Goal: Information Seeking & Learning: Learn about a topic

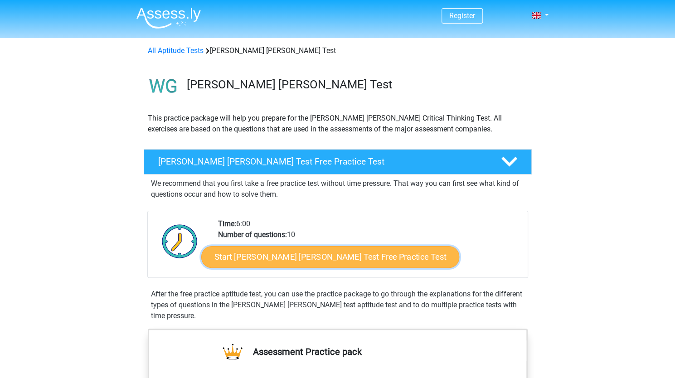
click at [326, 254] on link "Start Watson Glaser Test Free Practice Test" at bounding box center [330, 257] width 258 height 22
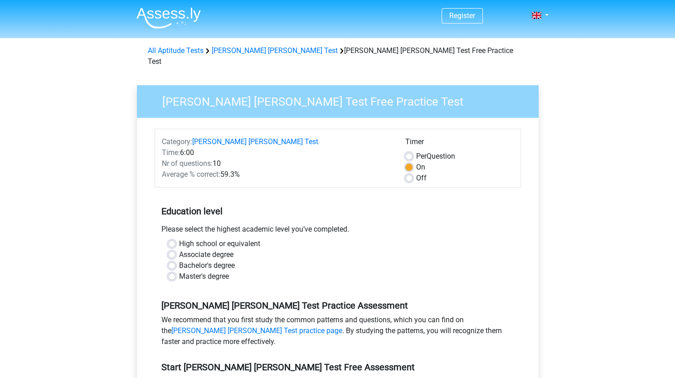
click at [179, 260] on label "Bachelor's degree" at bounding box center [207, 265] width 56 height 11
click at [169, 260] on input "Bachelor's degree" at bounding box center [171, 264] width 7 height 9
radio input "true"
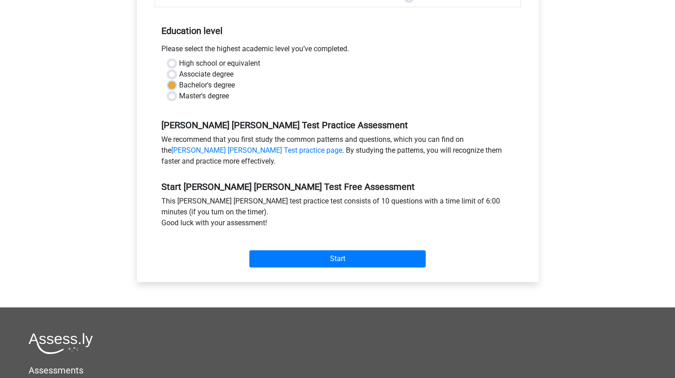
scroll to position [181, 0]
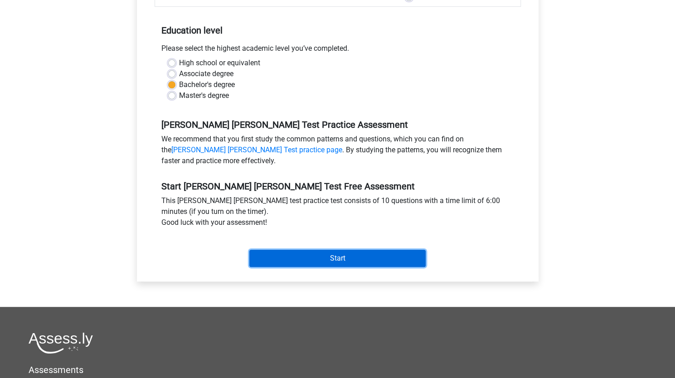
click at [294, 250] on input "Start" at bounding box center [337, 258] width 176 height 17
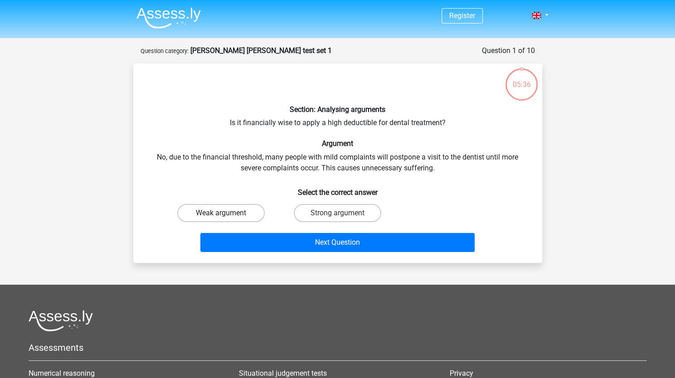
click at [233, 214] on label "Weak argument" at bounding box center [221, 213] width 88 height 18
click at [227, 214] on input "Weak argument" at bounding box center [224, 216] width 6 height 6
radio input "true"
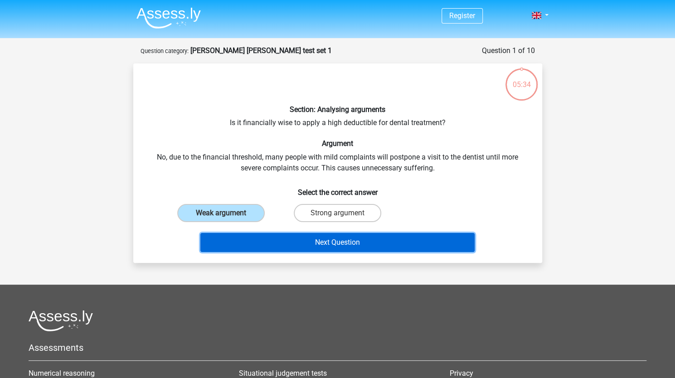
click at [273, 242] on button "Next Question" at bounding box center [337, 242] width 274 height 19
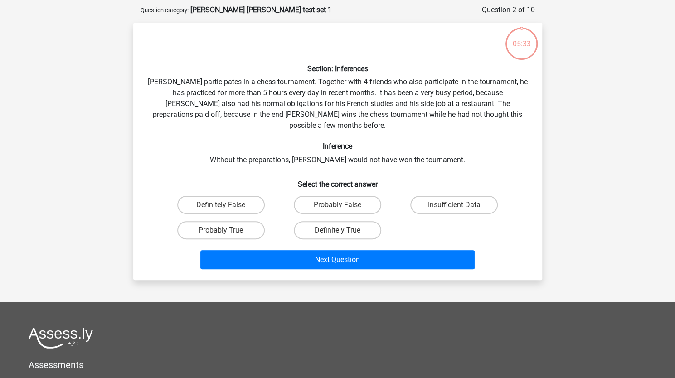
scroll to position [45, 0]
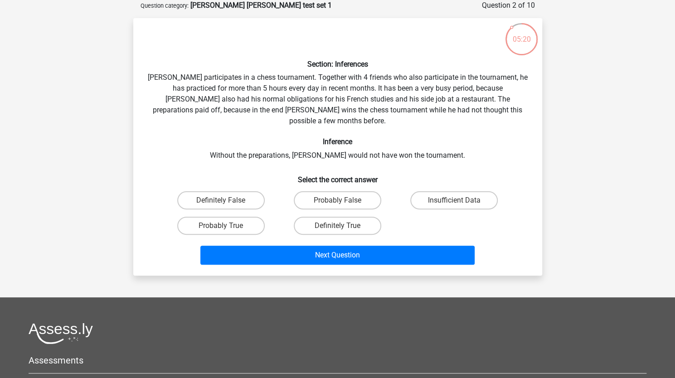
click at [367, 94] on div "Section: Inferences Pablo participates in a chess tournament. Together with 4 f…" at bounding box center [338, 146] width 402 height 243
click at [233, 219] on label "Probably True" at bounding box center [221, 226] width 88 height 18
click at [227, 226] on input "Probably True" at bounding box center [224, 229] width 6 height 6
radio input "true"
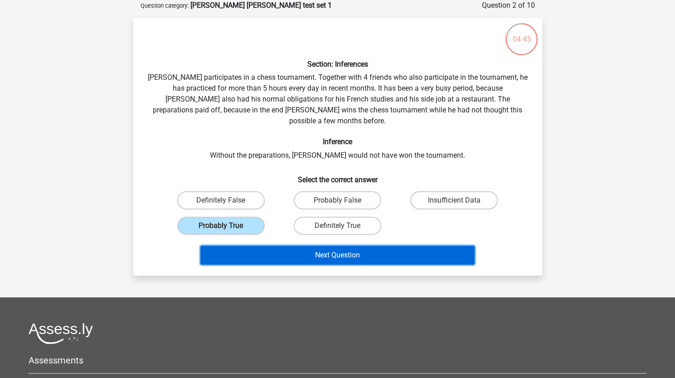
click at [335, 246] on button "Next Question" at bounding box center [337, 255] width 274 height 19
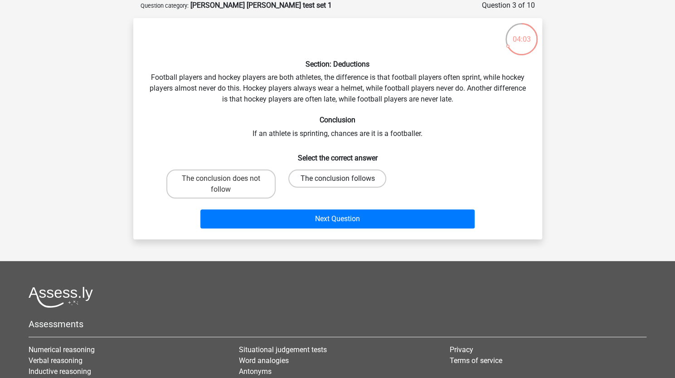
click at [336, 179] on label "The conclusion follows" at bounding box center [337, 179] width 98 height 18
click at [337, 179] on input "The conclusion follows" at bounding box center [340, 182] width 6 height 6
radio input "true"
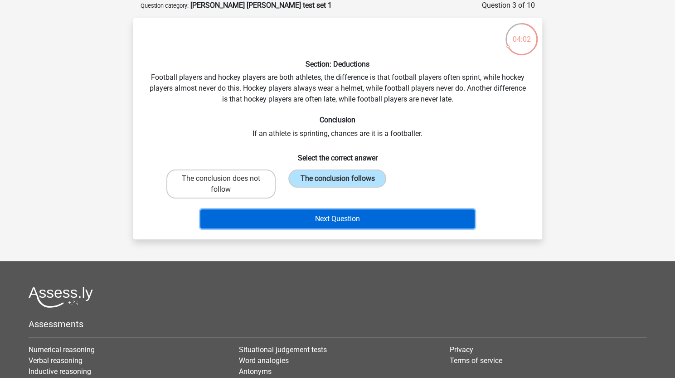
click at [360, 220] on button "Next Question" at bounding box center [337, 219] width 274 height 19
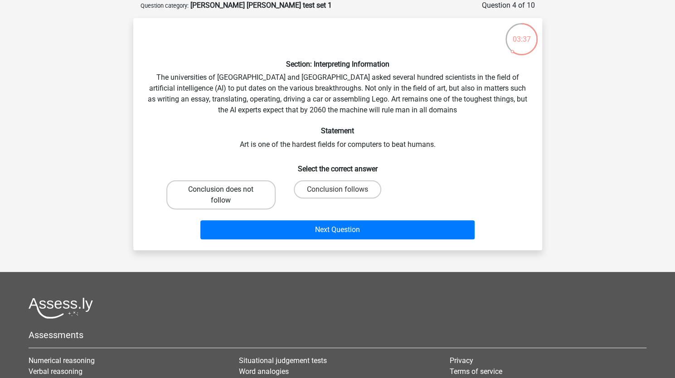
click at [252, 195] on label "Conclusion does not follow" at bounding box center [220, 195] width 109 height 29
click at [227, 195] on input "Conclusion does not follow" at bounding box center [224, 193] width 6 height 6
radio input "true"
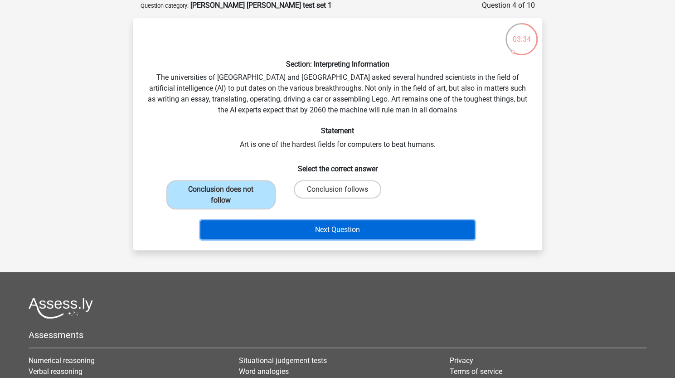
click at [337, 230] on button "Next Question" at bounding box center [337, 229] width 274 height 19
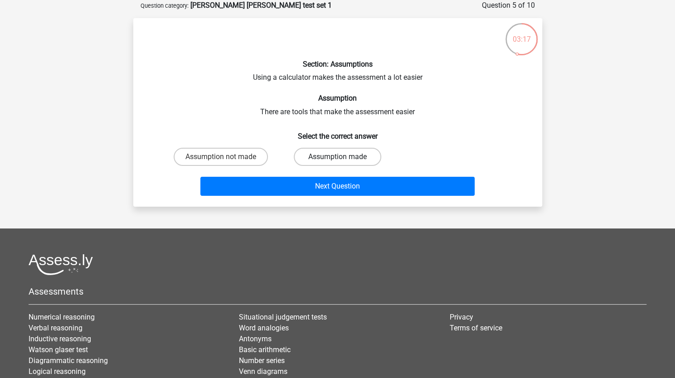
click at [331, 158] on label "Assumption made" at bounding box center [338, 157] width 88 height 18
click at [337, 158] on input "Assumption made" at bounding box center [340, 160] width 6 height 6
radio input "true"
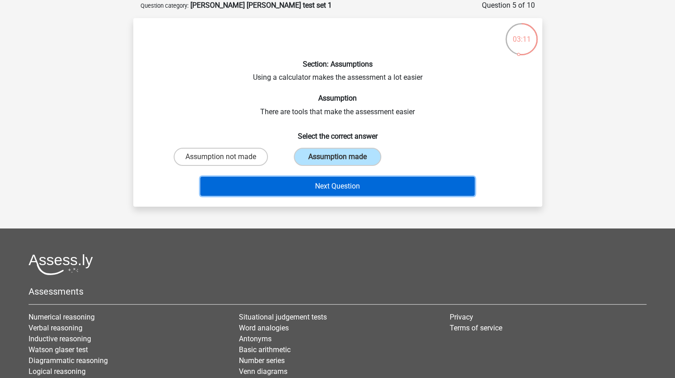
click at [343, 189] on button "Next Question" at bounding box center [337, 186] width 274 height 19
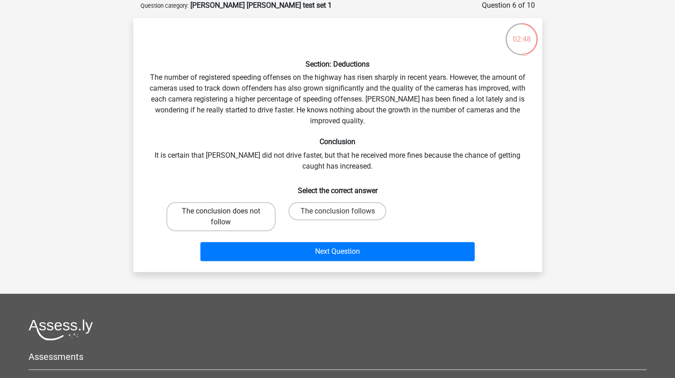
click at [241, 220] on label "The conclusion does not follow" at bounding box center [220, 216] width 109 height 29
click at [227, 217] on input "The conclusion does not follow" at bounding box center [224, 214] width 6 height 6
radio input "true"
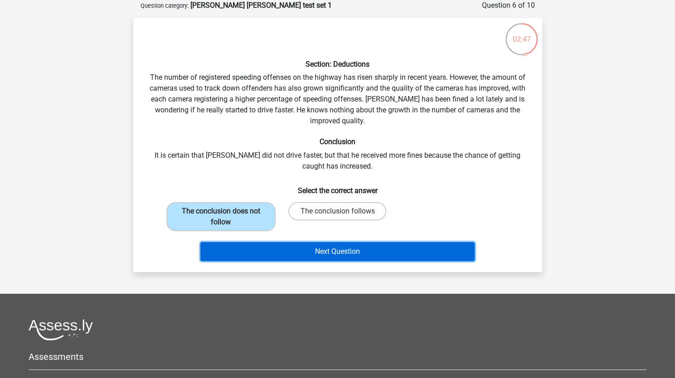
click at [343, 253] on button "Next Question" at bounding box center [337, 251] width 274 height 19
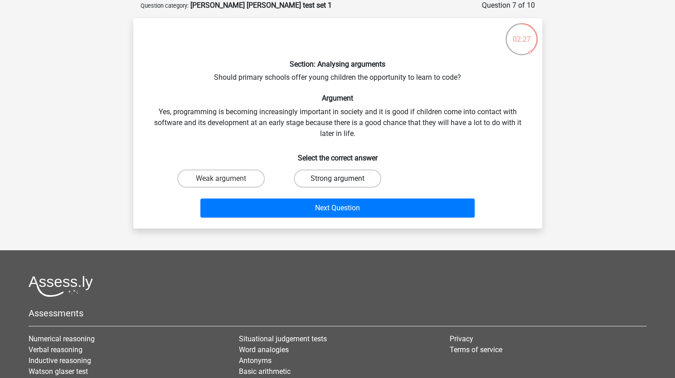
click at [331, 176] on label "Strong argument" at bounding box center [338, 179] width 88 height 18
click at [337, 179] on input "Strong argument" at bounding box center [340, 182] width 6 height 6
radio input "true"
click at [225, 177] on label "Weak argument" at bounding box center [221, 179] width 88 height 18
click at [225, 179] on input "Weak argument" at bounding box center [224, 182] width 6 height 6
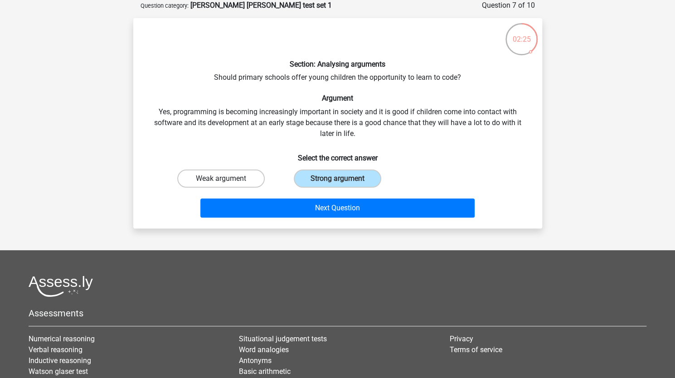
radio input "true"
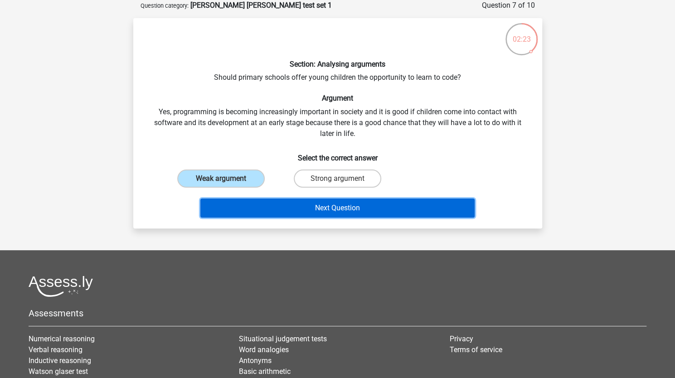
click at [301, 206] on button "Next Question" at bounding box center [337, 208] width 274 height 19
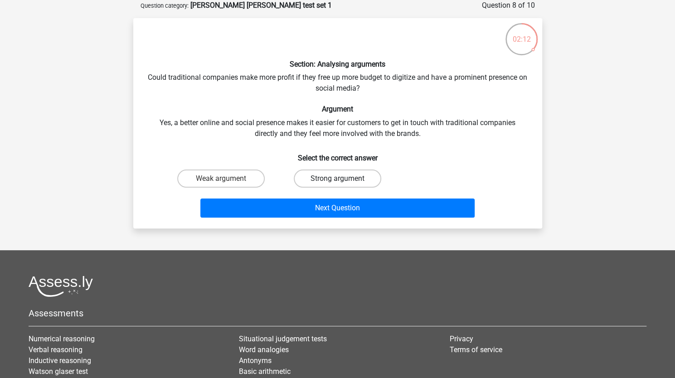
click at [326, 175] on label "Strong argument" at bounding box center [338, 179] width 88 height 18
click at [337, 179] on input "Strong argument" at bounding box center [340, 182] width 6 height 6
radio input "true"
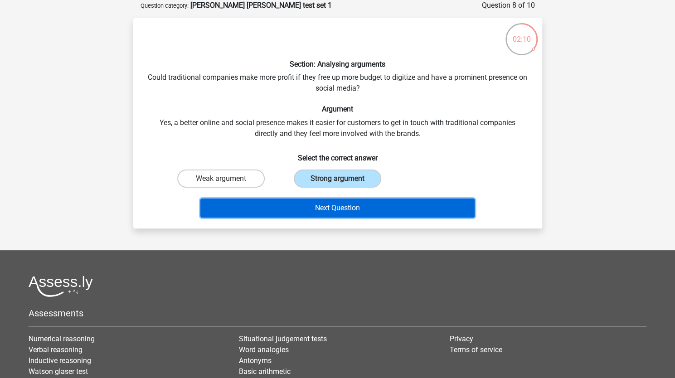
click at [393, 205] on button "Next Question" at bounding box center [337, 208] width 274 height 19
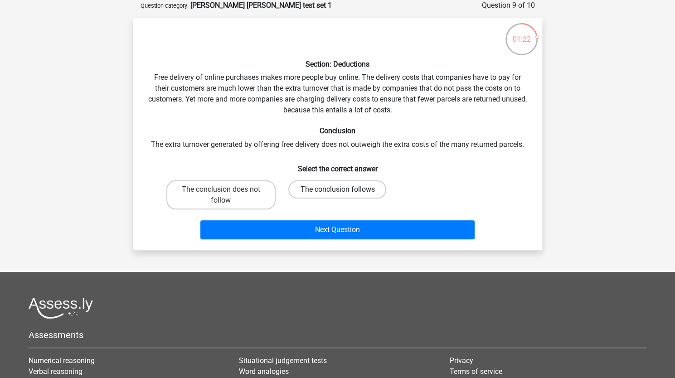
click at [345, 194] on label "The conclusion follows" at bounding box center [337, 190] width 98 height 18
click at [343, 194] on input "The conclusion follows" at bounding box center [340, 193] width 6 height 6
radio input "true"
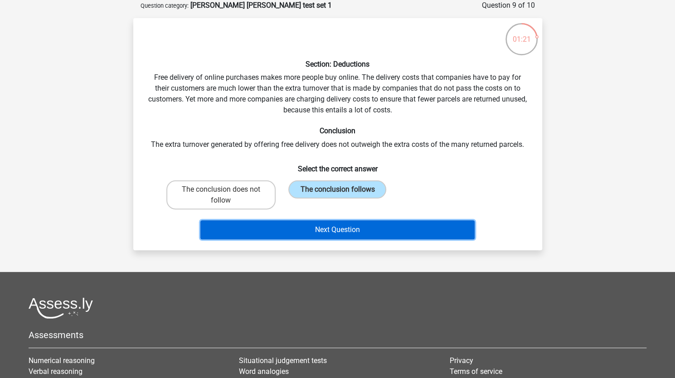
click at [347, 228] on button "Next Question" at bounding box center [337, 229] width 274 height 19
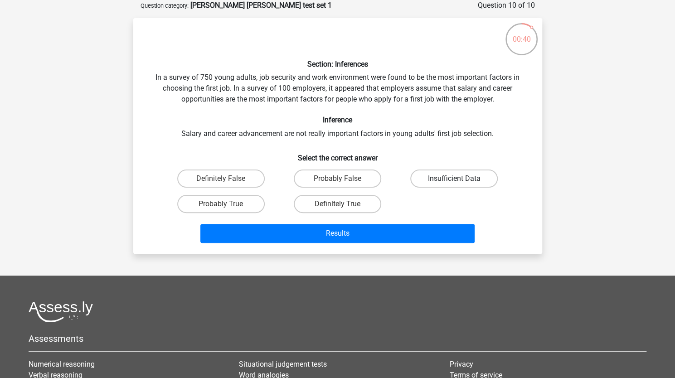
click at [445, 176] on label "Insufficient Data" at bounding box center [454, 179] width 88 height 18
click at [454, 179] on input "Insufficient Data" at bounding box center [457, 182] width 6 height 6
radio input "true"
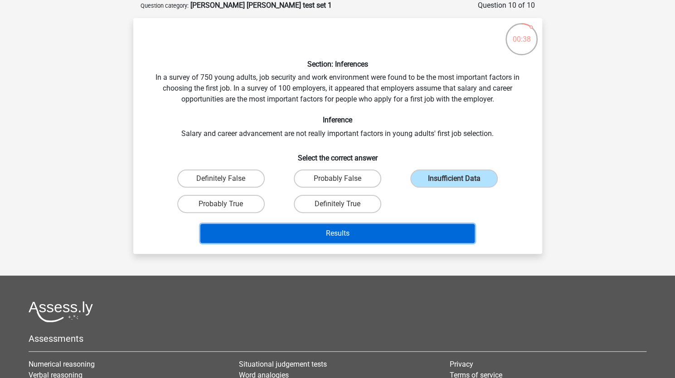
click at [400, 227] on button "Results" at bounding box center [337, 233] width 274 height 19
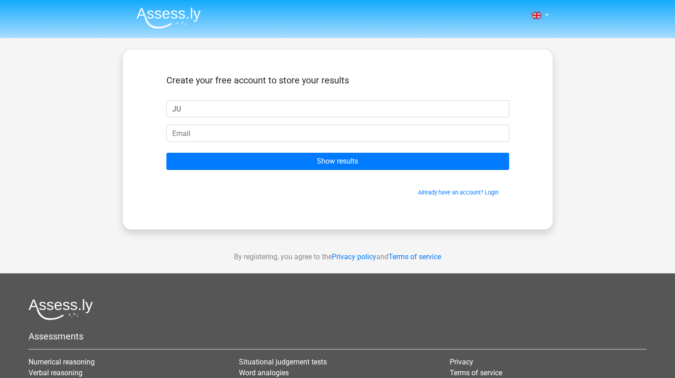
type input "J"
type input "[PERSON_NAME]"
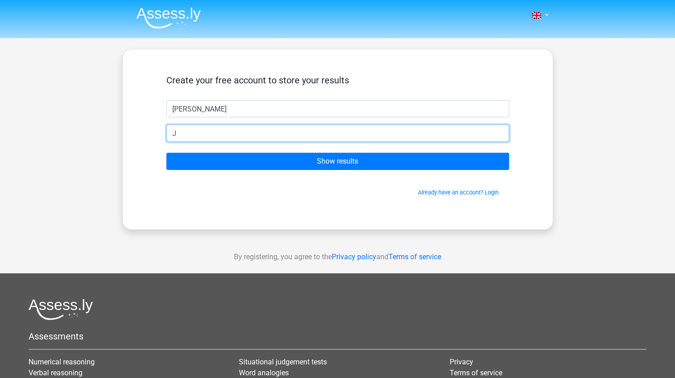
type input "[PERSON_NAME][EMAIL_ADDRESS][DOMAIN_NAME]"
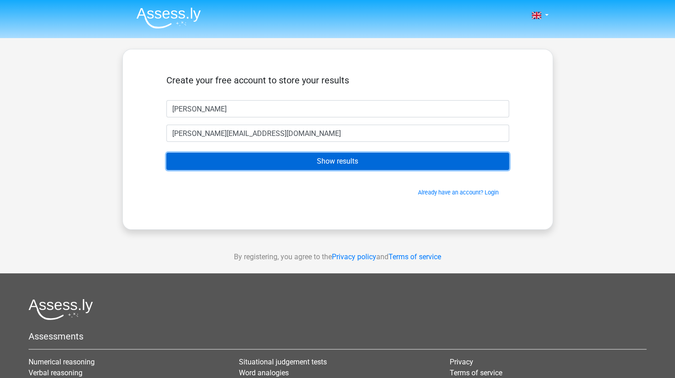
click at [287, 167] on input "Show results" at bounding box center [337, 161] width 343 height 17
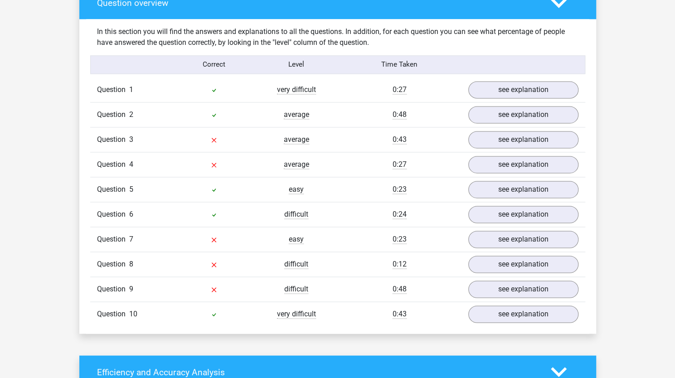
scroll to position [692, 0]
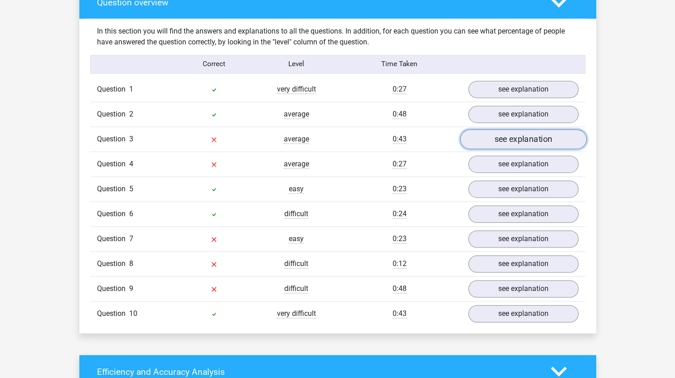
click at [539, 134] on link "see explanation" at bounding box center [523, 139] width 127 height 20
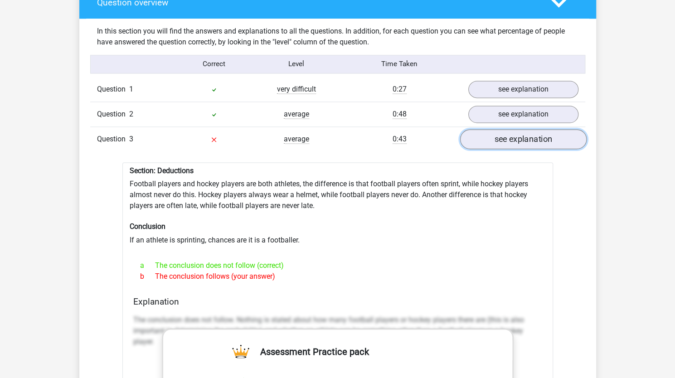
click at [539, 134] on link "see explanation" at bounding box center [523, 139] width 127 height 20
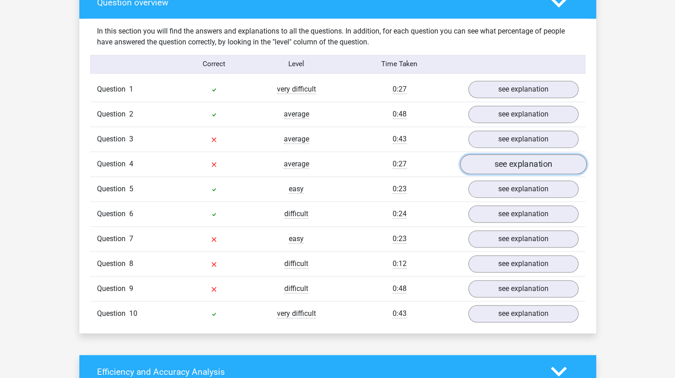
click at [537, 154] on link "see explanation" at bounding box center [523, 164] width 127 height 20
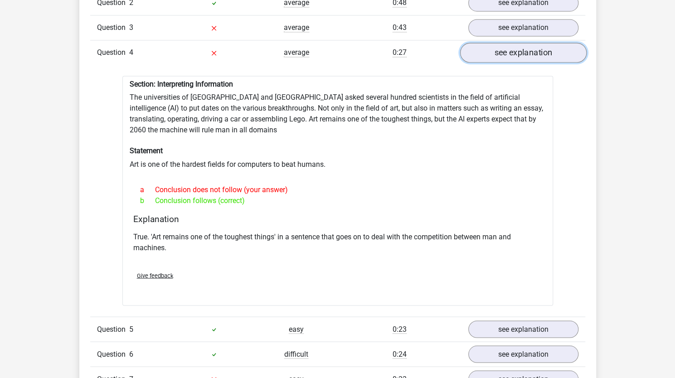
scroll to position [811, 0]
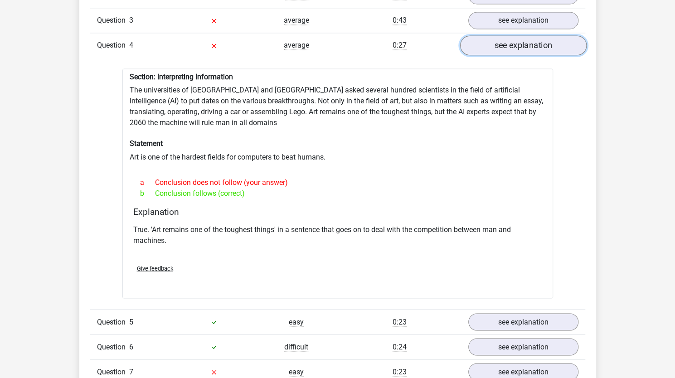
click at [519, 35] on link "see explanation" at bounding box center [523, 45] width 127 height 20
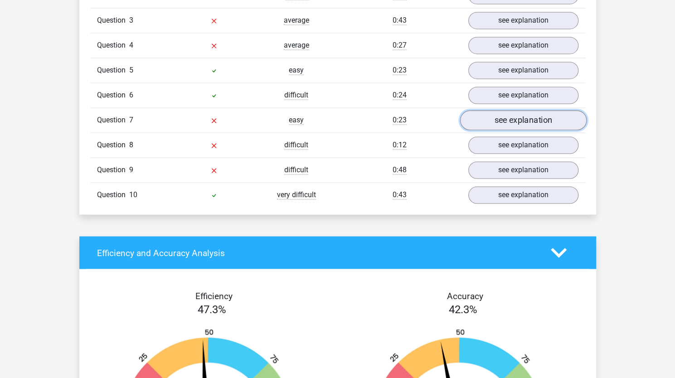
click at [520, 115] on link "see explanation" at bounding box center [523, 120] width 127 height 20
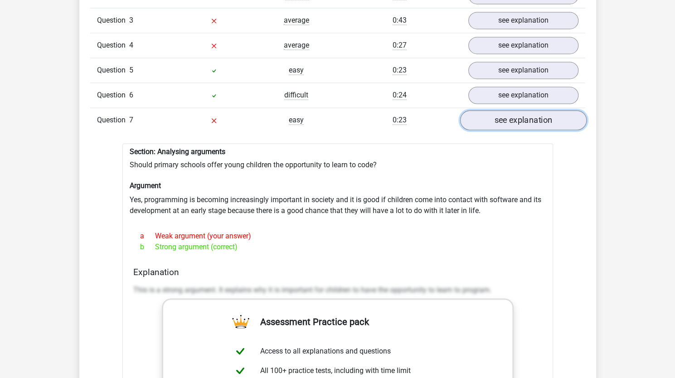
click at [520, 115] on link "see explanation" at bounding box center [523, 120] width 127 height 20
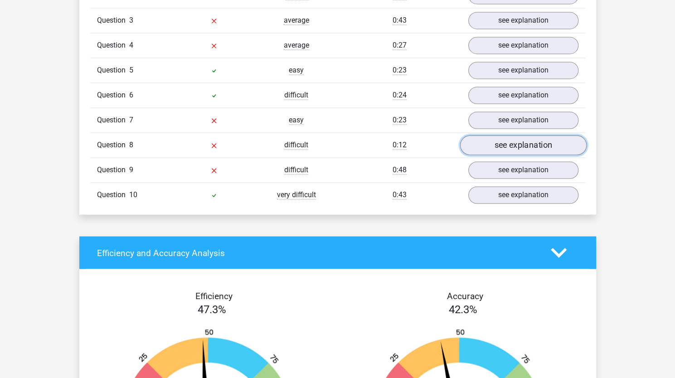
click at [528, 135] on link "see explanation" at bounding box center [523, 145] width 127 height 20
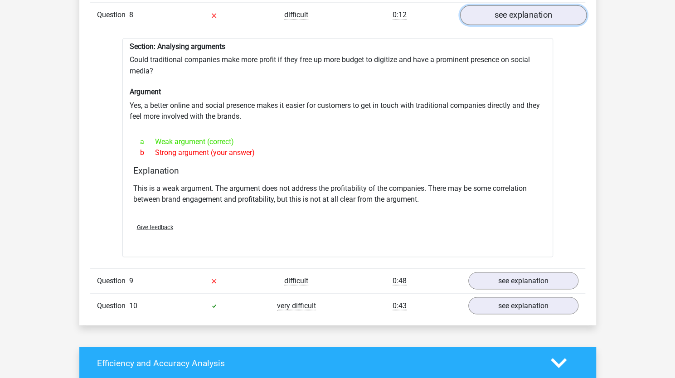
scroll to position [942, 0]
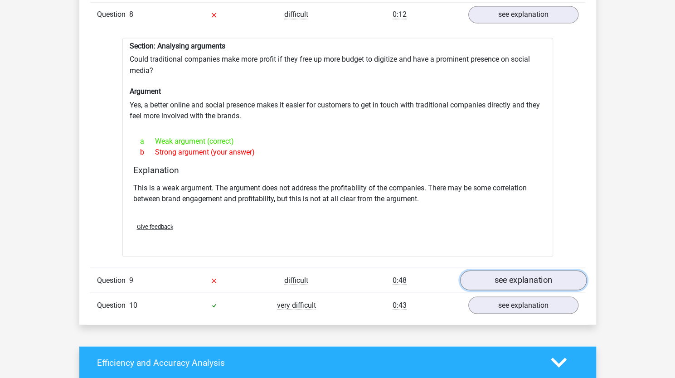
click at [544, 270] on link "see explanation" at bounding box center [523, 280] width 127 height 20
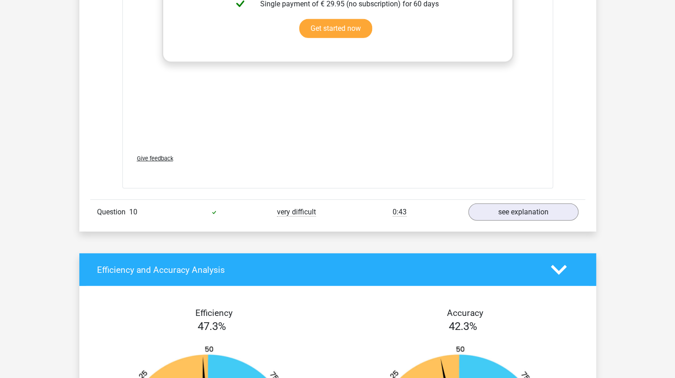
scroll to position [1529, 0]
click at [497, 207] on link "see explanation" at bounding box center [523, 212] width 127 height 20
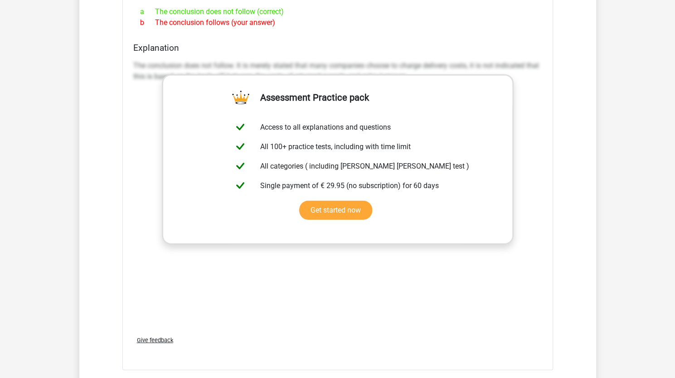
scroll to position [1346, 0]
